Goal: Information Seeking & Learning: Check status

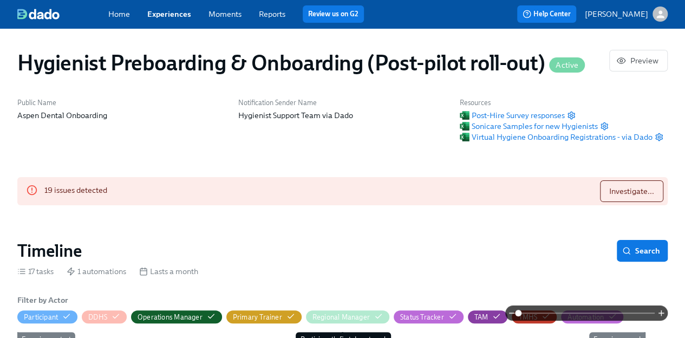
click at [281, 14] on link "Reports" at bounding box center [272, 14] width 27 height 10
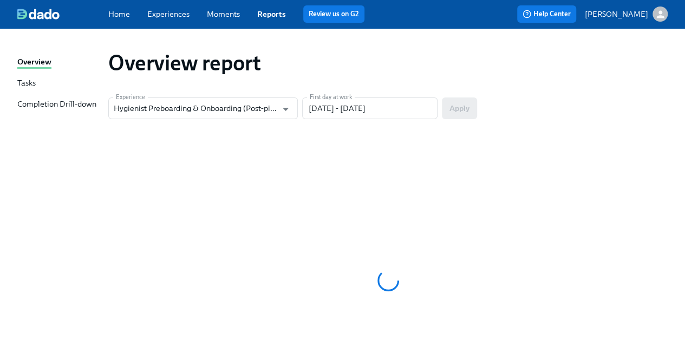
click at [74, 105] on div "Completion Drill-down" at bounding box center [56, 105] width 79 height 12
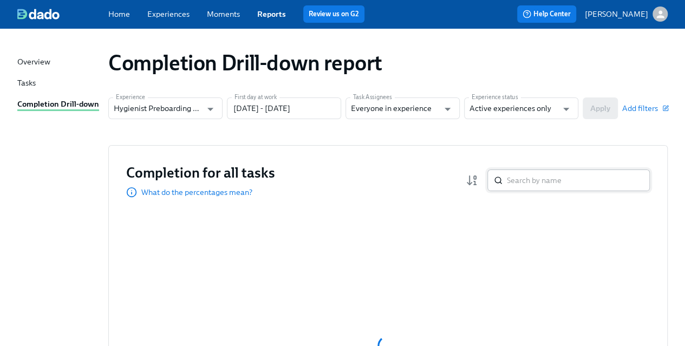
click at [519, 179] on input "search" at bounding box center [578, 180] width 143 height 22
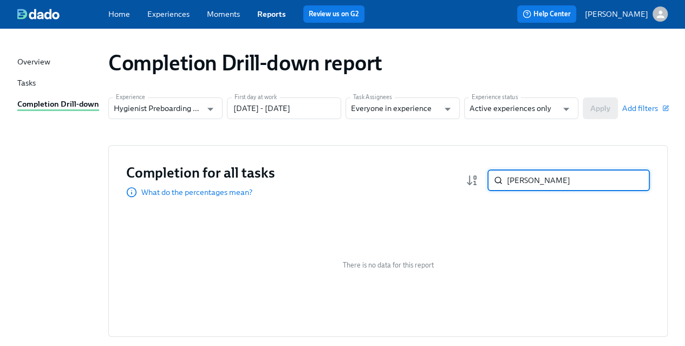
type input "[PERSON_NAME]"
click at [35, 78] on div "Tasks" at bounding box center [26, 83] width 18 height 12
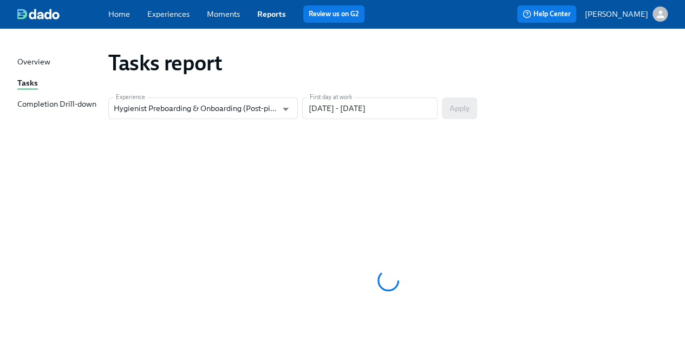
click at [19, 61] on div "Overview" at bounding box center [33, 62] width 33 height 12
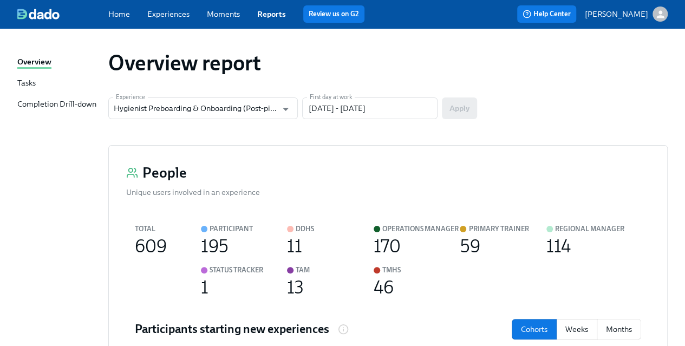
click at [70, 108] on div "Completion Drill-down" at bounding box center [56, 105] width 79 height 12
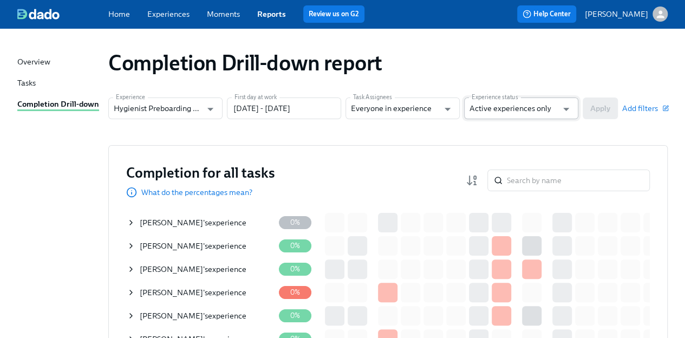
click at [512, 105] on input "Active experiences only" at bounding box center [513, 108] width 88 height 22
click at [540, 172] on input "search" at bounding box center [578, 180] width 143 height 22
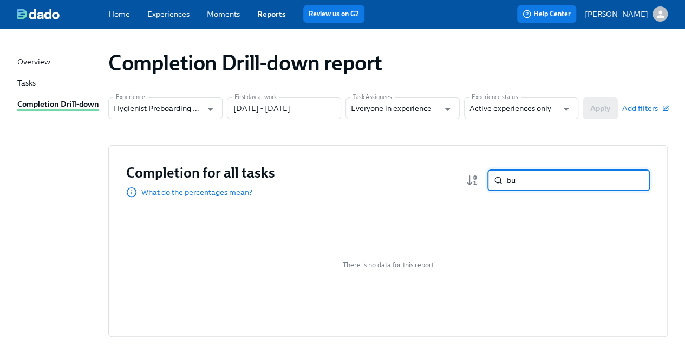
type input "b"
type input "k"
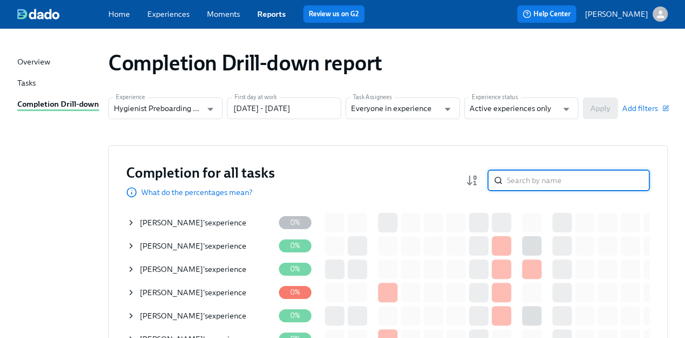
click at [274, 8] on div "Home Experiences Moments Reports Review us on G2" at bounding box center [248, 13] width 280 height 17
